Goal: Navigation & Orientation: Go to known website

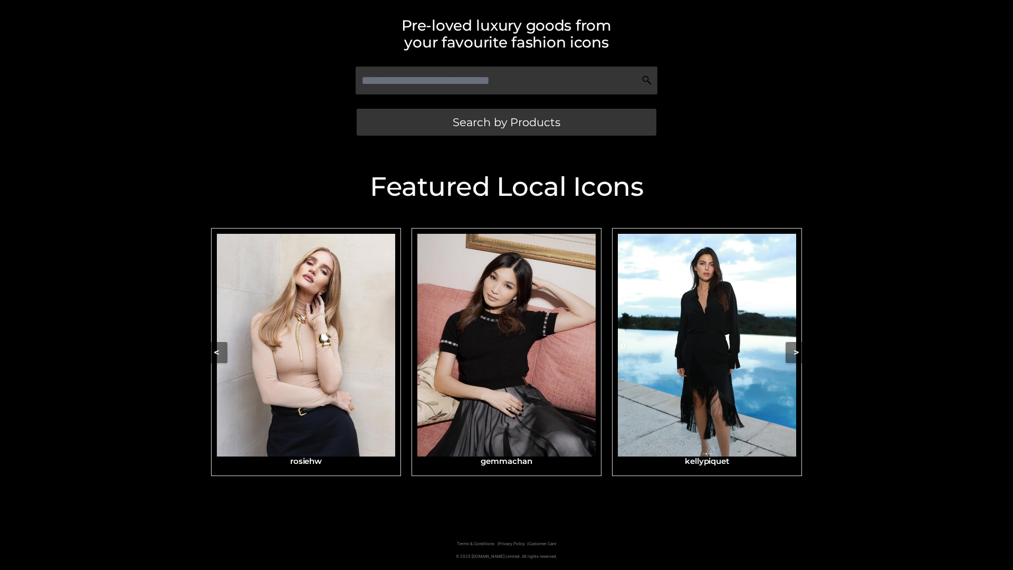
scroll to position [224, 0]
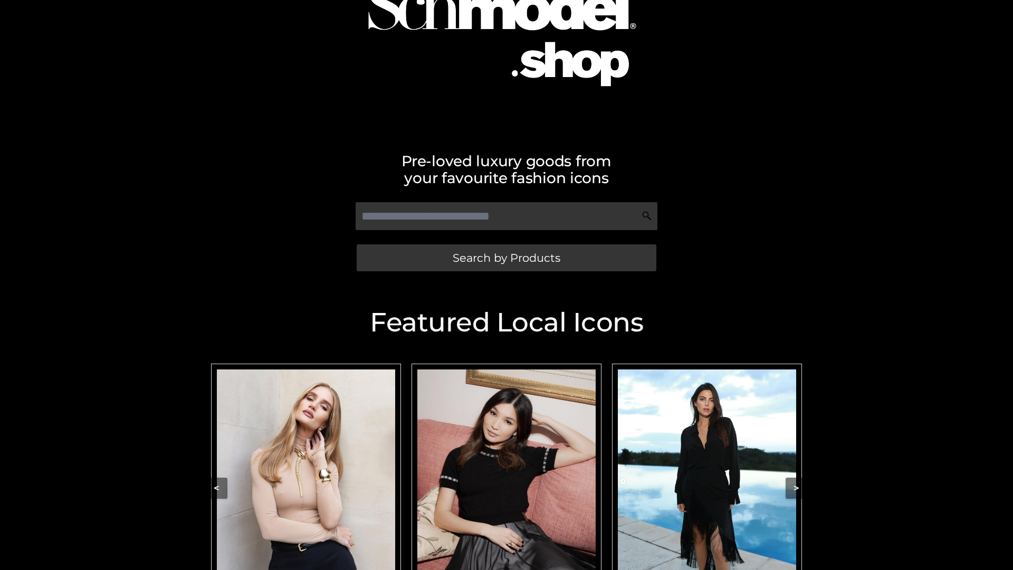
scroll to position [89, 0]
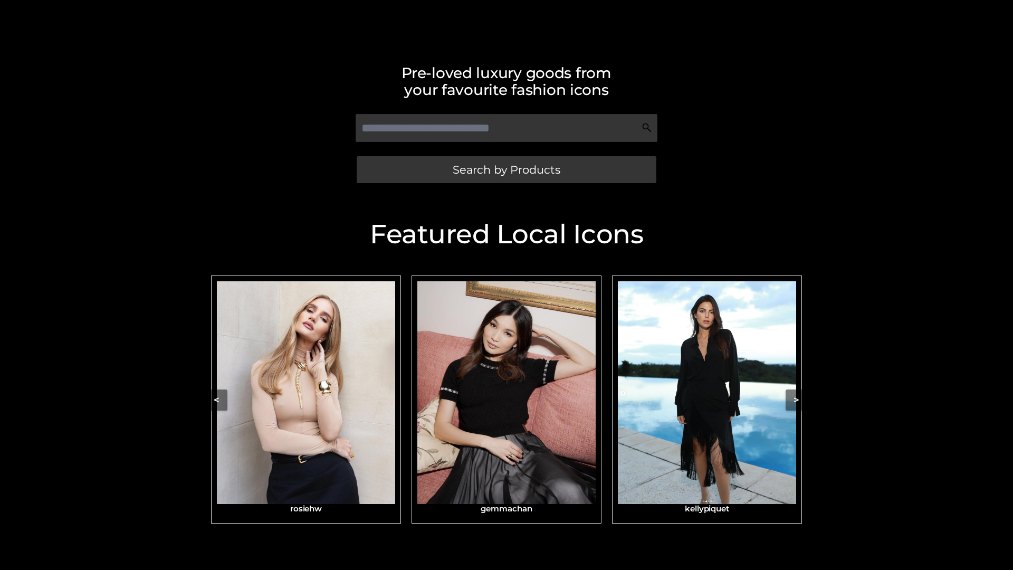
scroll to position [224, 0]
